Goal: Task Accomplishment & Management: Use online tool/utility

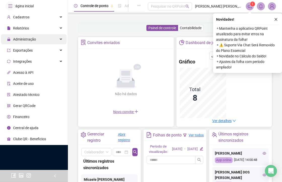
click at [30, 41] on span "Administração" at bounding box center [24, 39] width 23 height 4
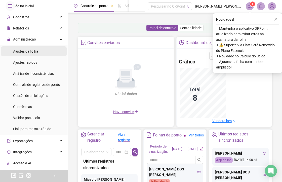
click at [29, 53] on span "Ajustes da folha" at bounding box center [25, 51] width 25 height 4
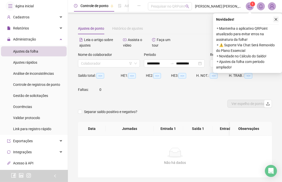
click at [276, 19] on icon "close" at bounding box center [276, 19] width 3 height 3
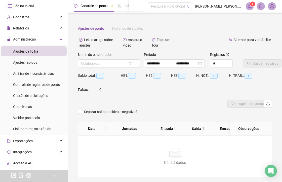
drag, startPoint x: 54, startPoint y: 175, endPoint x: 59, endPoint y: 172, distance: 5.8
click at [55, 175] on icon "left" at bounding box center [55, 176] width 4 height 4
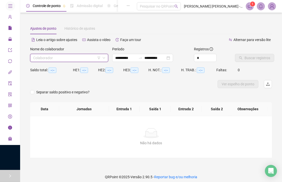
click at [87, 58] on input "search" at bounding box center [66, 58] width 67 height 8
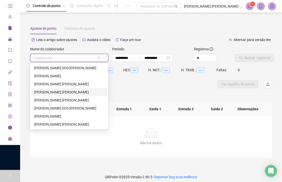
click at [67, 93] on div "[PERSON_NAME] [PERSON_NAME]" at bounding box center [69, 92] width 70 height 6
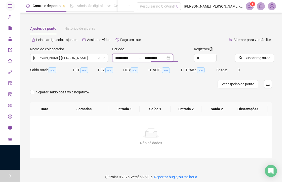
click at [166, 59] on input "**********" at bounding box center [154, 58] width 21 height 6
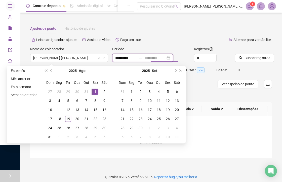
type input "**********"
click at [93, 89] on div "1" at bounding box center [95, 92] width 6 height 6
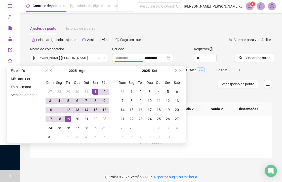
click at [69, 119] on div "19" at bounding box center [68, 119] width 6 height 6
type input "**********"
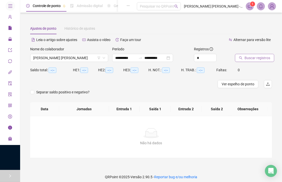
click at [247, 56] on span "Buscar registros" at bounding box center [258, 58] width 26 height 6
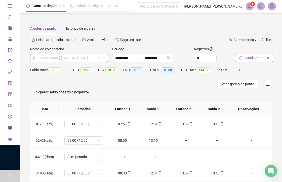
click at [83, 58] on span "[PERSON_NAME] [PERSON_NAME]" at bounding box center [69, 58] width 72 height 8
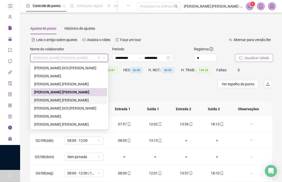
click at [53, 101] on div "[PERSON_NAME] [PERSON_NAME]" at bounding box center [69, 100] width 70 height 6
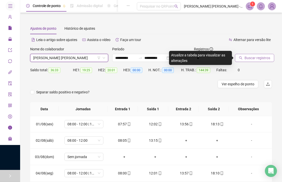
click at [250, 61] on button "Buscar registros" at bounding box center [254, 58] width 39 height 8
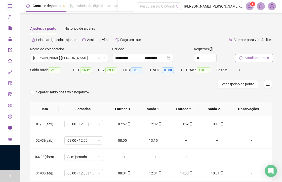
click at [252, 58] on span "Atualizar tabela" at bounding box center [257, 58] width 25 height 6
